Goal: Task Accomplishment & Management: Manage account settings

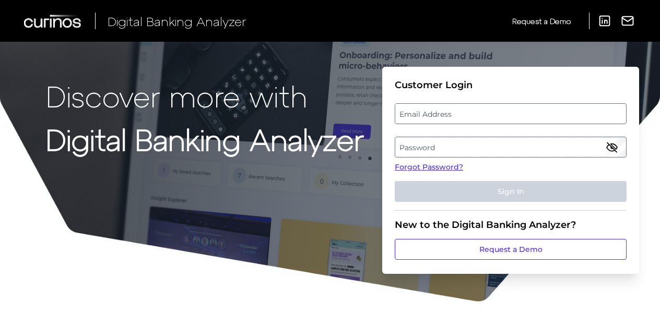
click at [443, 112] on label "Email Address" at bounding box center [510, 113] width 230 height 19
click at [443, 112] on input "email" at bounding box center [511, 113] width 232 height 21
click at [415, 168] on link "Forgot Password?" at bounding box center [511, 167] width 232 height 11
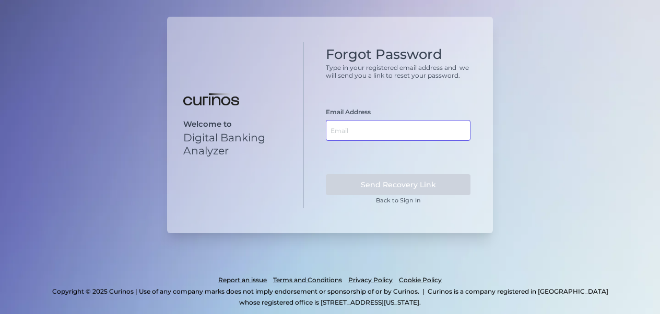
click at [372, 125] on input "text" at bounding box center [398, 130] width 145 height 21
type input "[PERSON_NAME]."
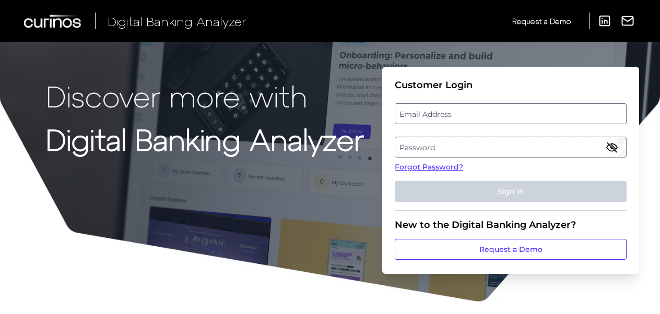
click at [464, 115] on label "Email Address" at bounding box center [510, 113] width 230 height 19
click at [464, 115] on input "email" at bounding box center [511, 113] width 232 height 21
click at [464, 115] on input "Email Address" at bounding box center [511, 113] width 232 height 21
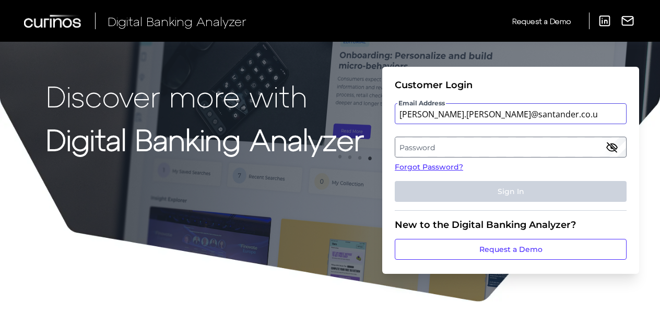
type input "[PERSON_NAME][EMAIL_ADDRESS][PERSON_NAME][DOMAIN_NAME]"
drag, startPoint x: 534, startPoint y: 115, endPoint x: 382, endPoint y: 110, distance: 152.5
click at [382, 110] on form "Customer Login Email Address [PERSON_NAME][EMAIL_ADDRESS][PERSON_NAME][DOMAIN_N…" at bounding box center [510, 170] width 257 height 207
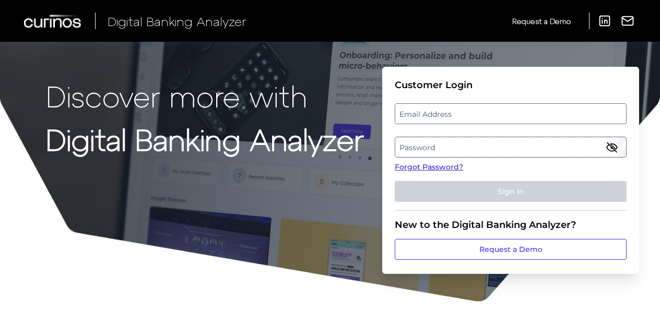
click at [415, 167] on link "Forgot Password?" at bounding box center [511, 167] width 232 height 11
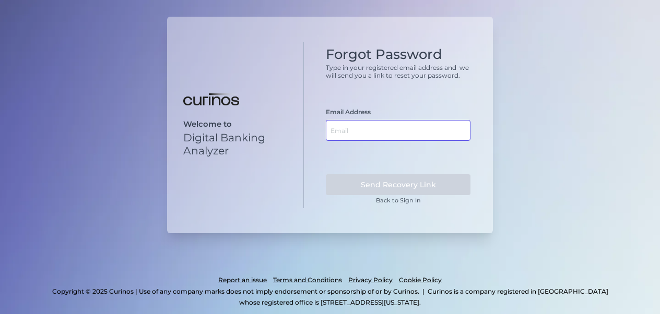
click at [351, 122] on input "text" at bounding box center [398, 130] width 145 height 21
paste input "[PERSON_NAME][EMAIL_ADDRESS][PERSON_NAME][DOMAIN_NAME]"
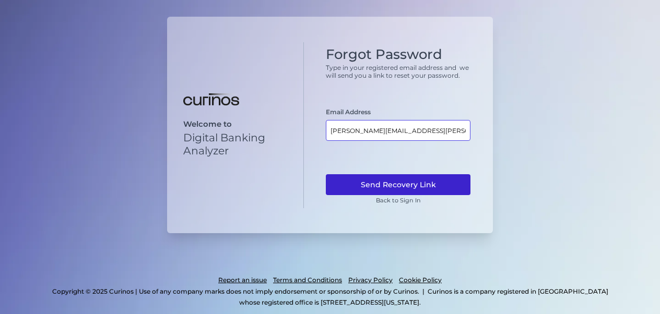
type input "[PERSON_NAME][EMAIL_ADDRESS][PERSON_NAME][DOMAIN_NAME]"
click at [387, 186] on button "Send Recovery Link" at bounding box center [398, 184] width 145 height 21
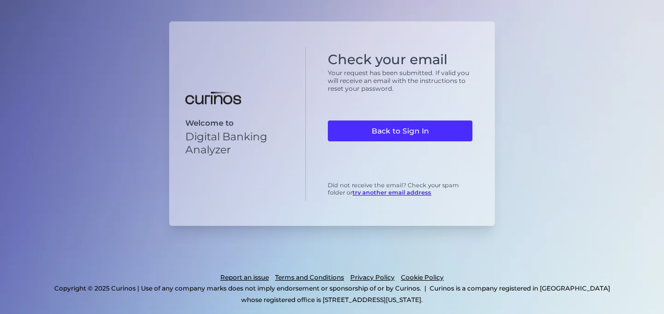
click at [122, 86] on div "Welcome to Digital Banking Analyzer Check your email Your request has been subm…" at bounding box center [332, 157] width 664 height 314
